Goal: Task Accomplishment & Management: Manage account settings

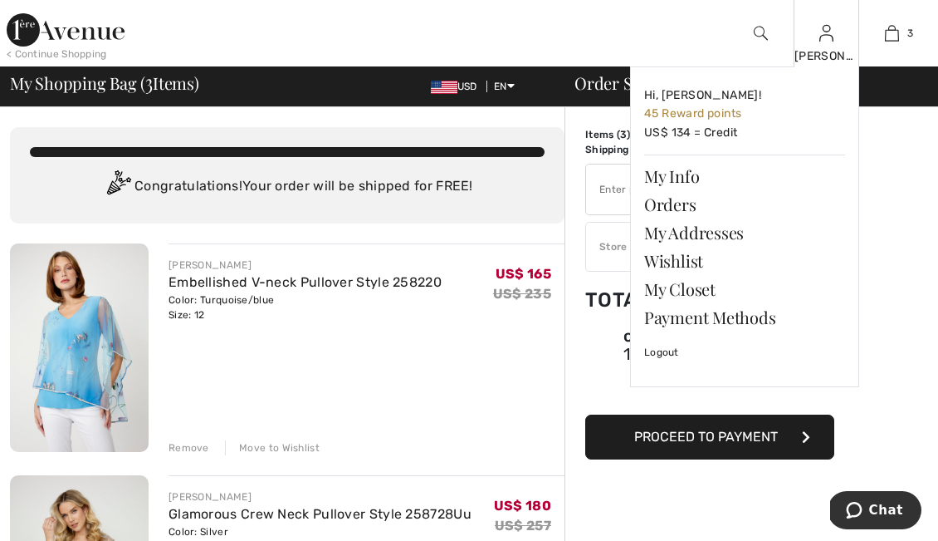
click at [837, 37] on div "linda Hi, linda! 45 Reward points US$ 134 = Credit My Info Orders My Addresses …" at bounding box center [827, 33] width 66 height 66
click at [691, 144] on link "Hi, linda! 45 Reward points US$ 134 = Credit" at bounding box center [744, 114] width 201 height 67
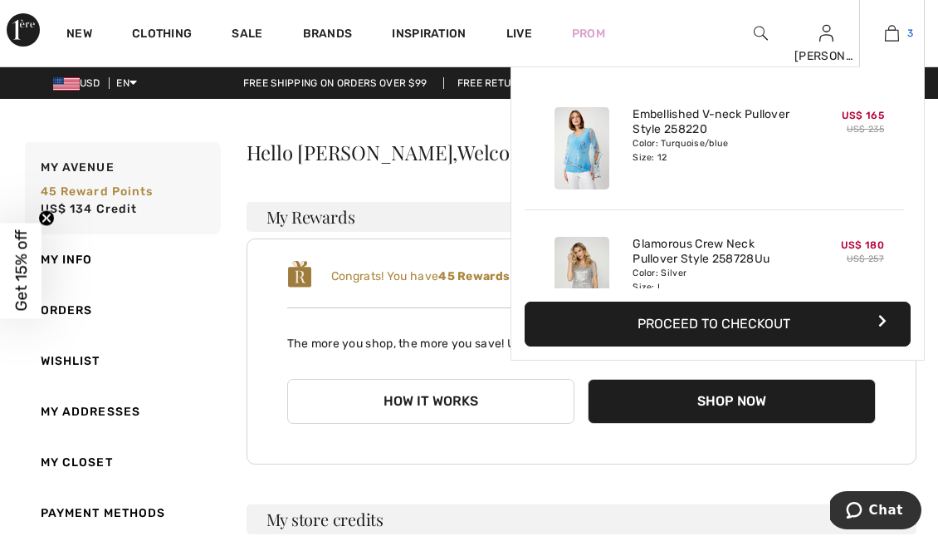
click at [890, 37] on img at bounding box center [892, 33] width 14 height 20
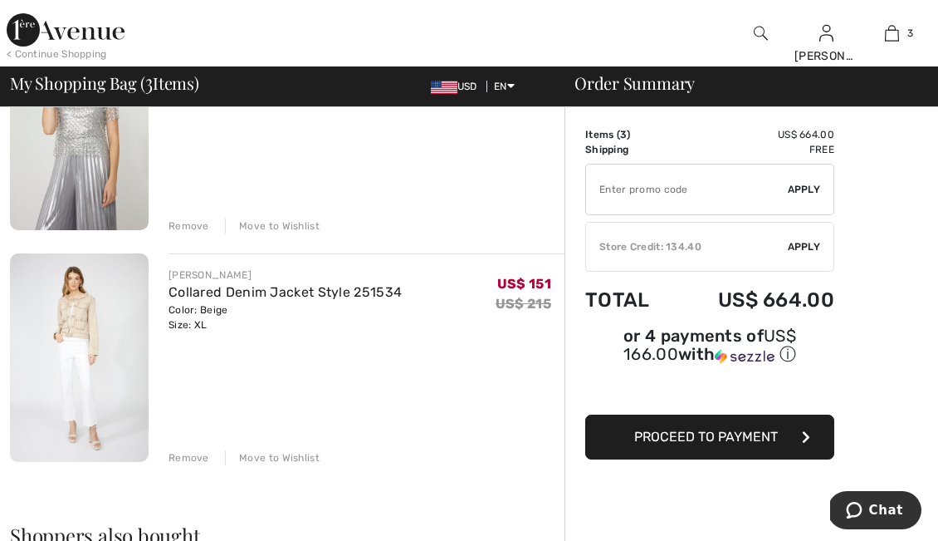
scroll to position [467, 0]
